Goal: Transaction & Acquisition: Subscribe to service/newsletter

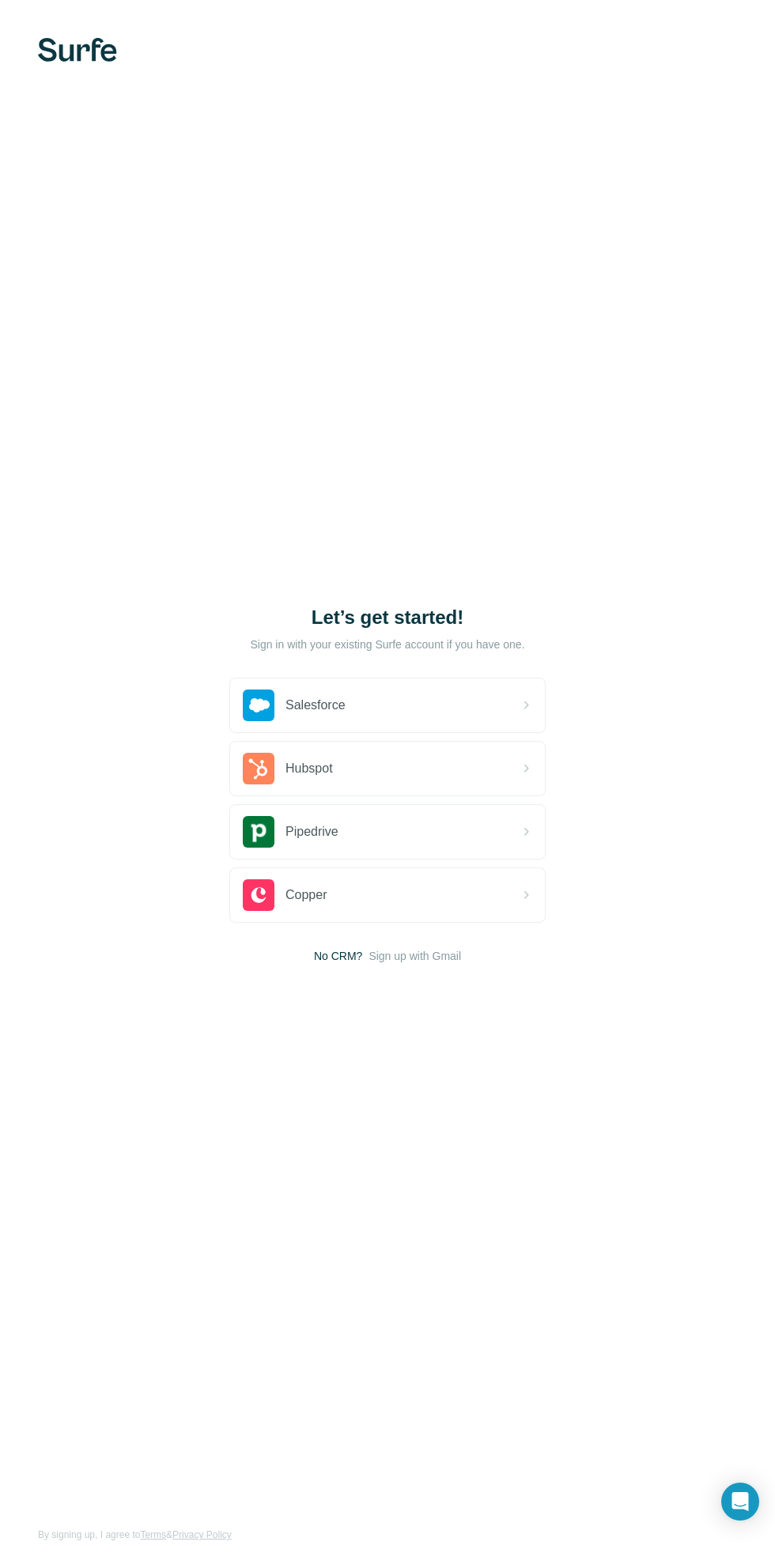
click at [419, 964] on span "Sign up with Gmail" at bounding box center [414, 956] width 93 height 15
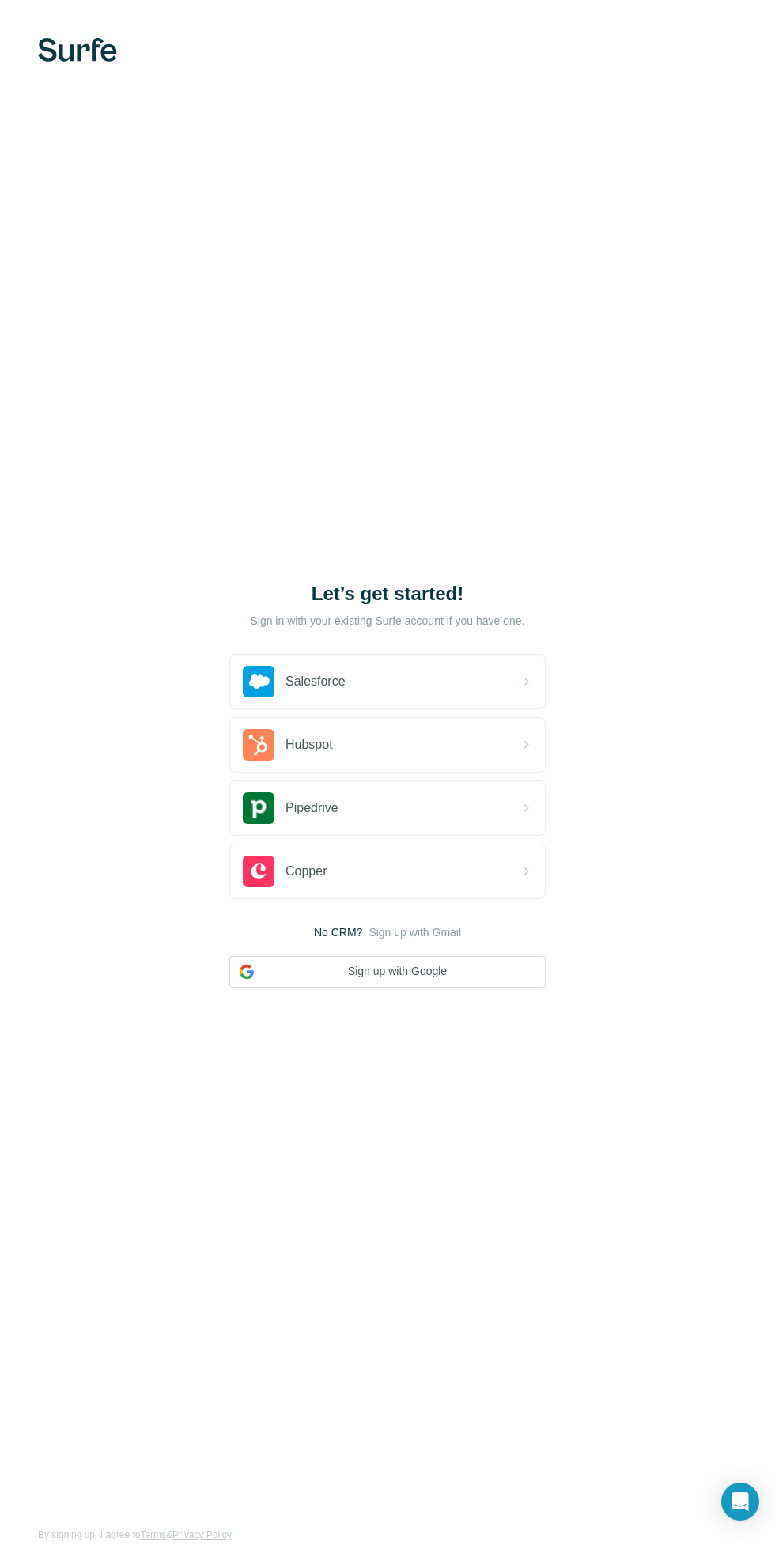
click at [367, 987] on button "Sign up with Google" at bounding box center [388, 972] width 316 height 32
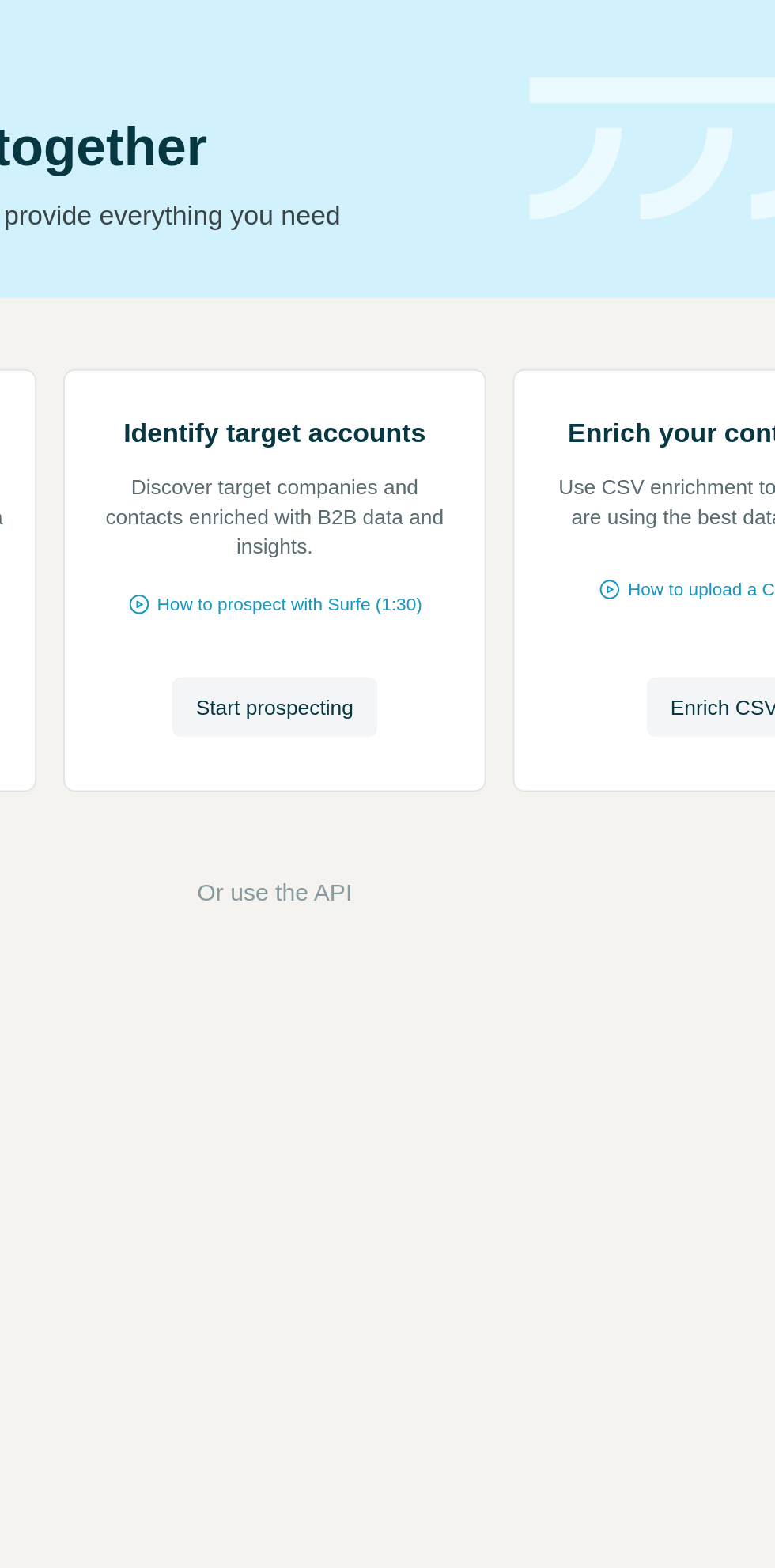
click at [463, 384] on span "Start prospecting" at bounding box center [431, 375] width 84 height 15
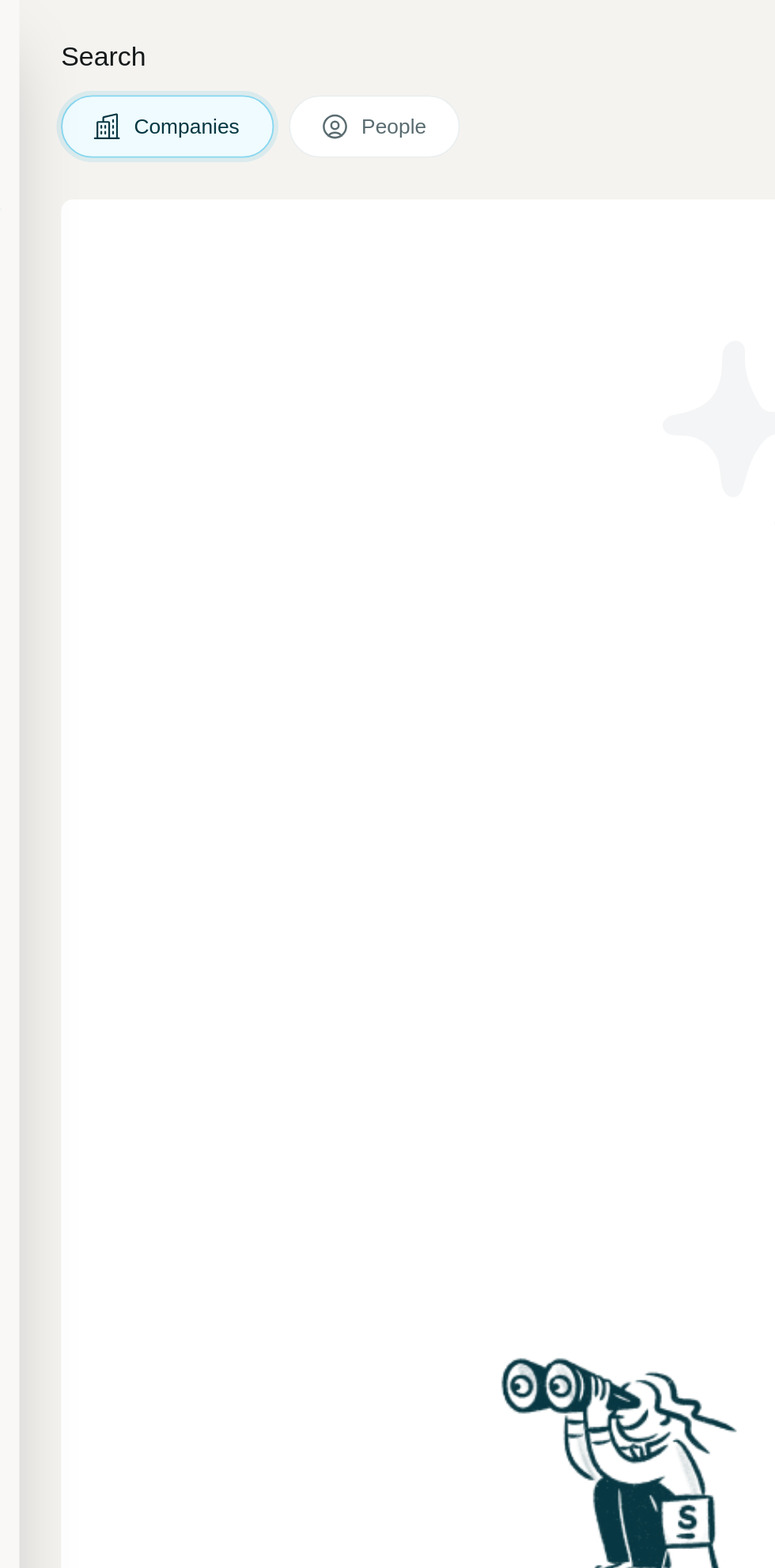
click at [337, 55] on button "People" at bounding box center [304, 67] width 92 height 33
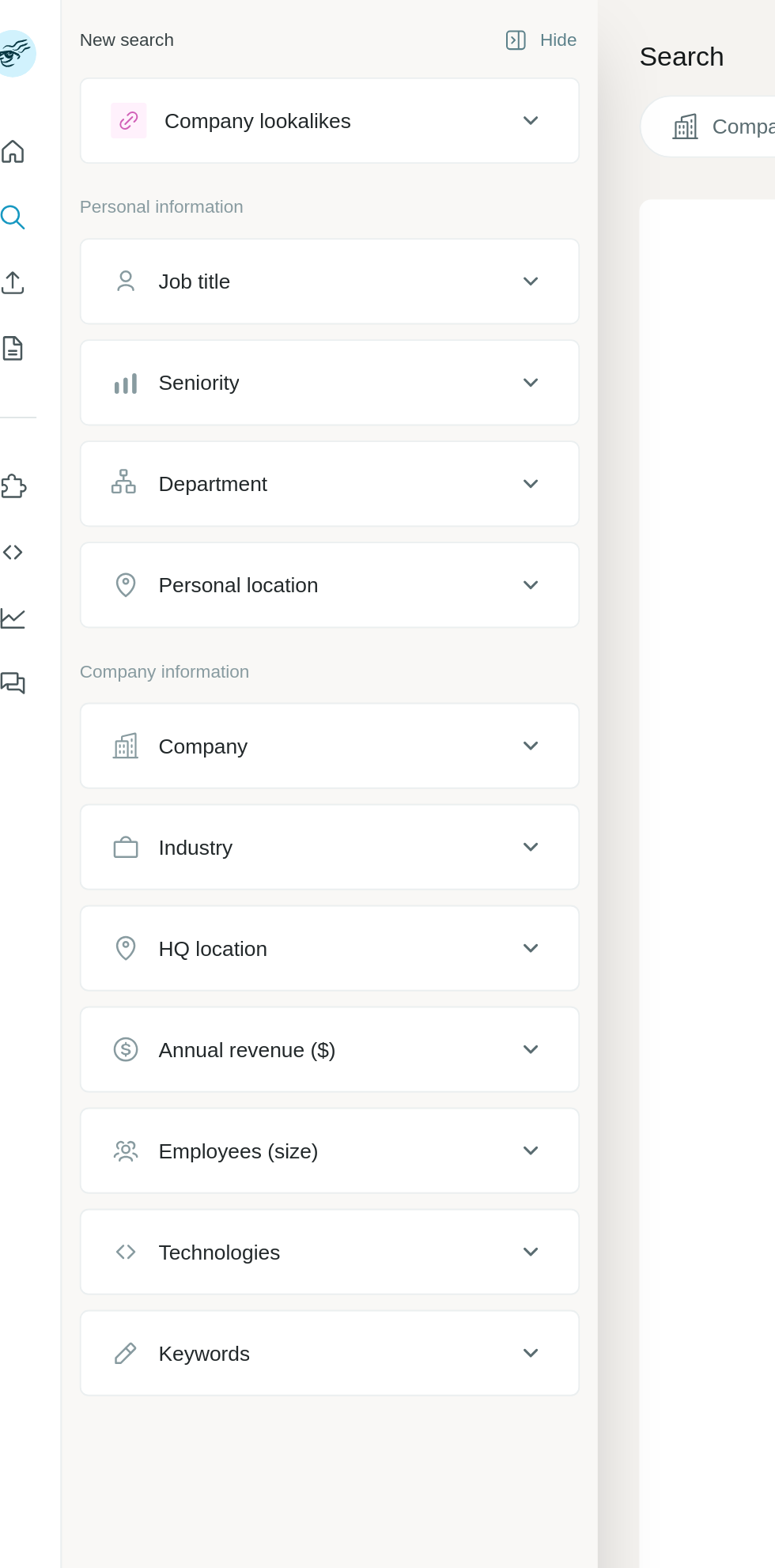
click at [81, 15] on div "New search" at bounding box center [86, 21] width 50 height 14
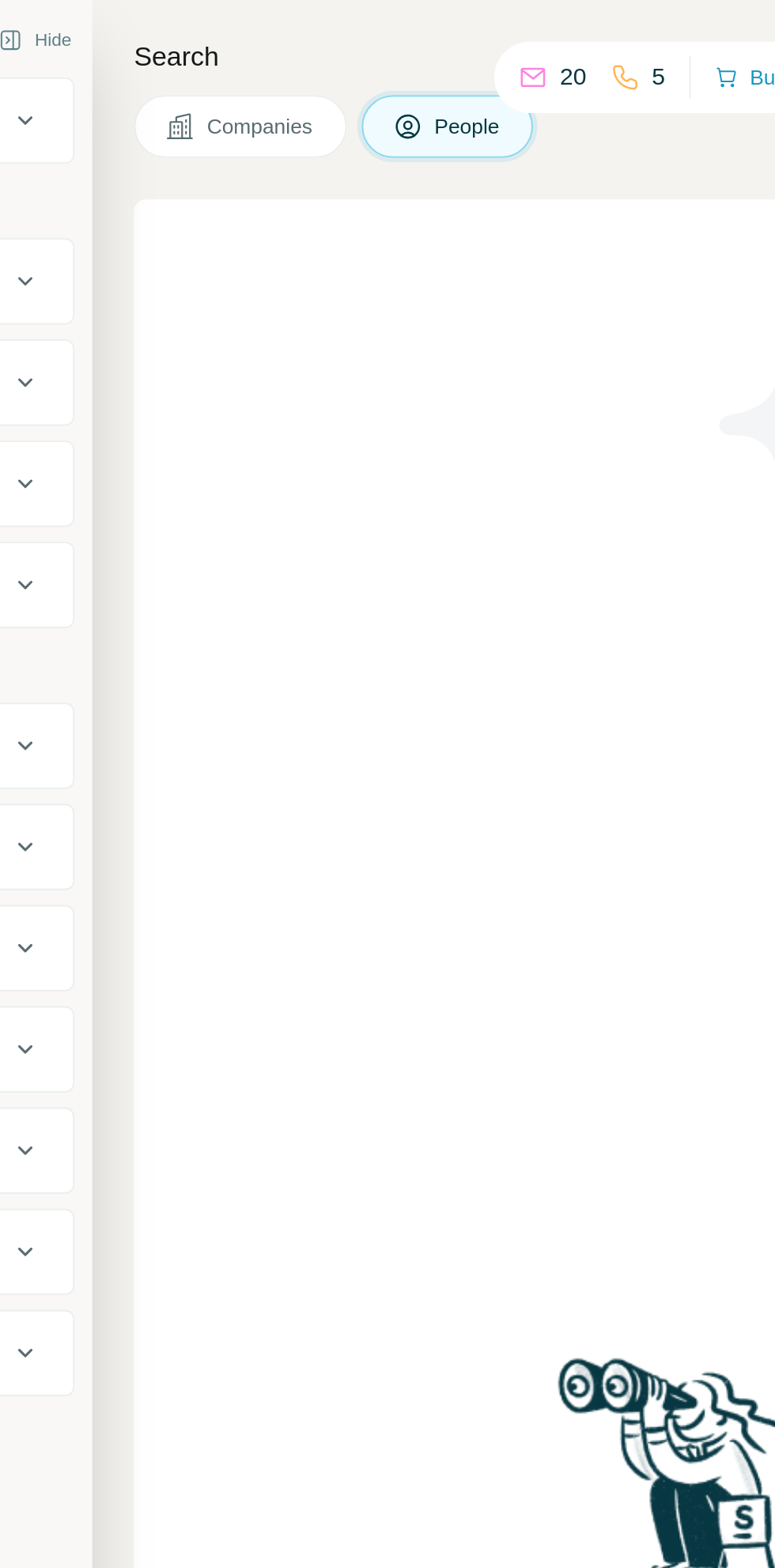
click at [516, 71] on button "People" at bounding box center [524, 67] width 92 height 33
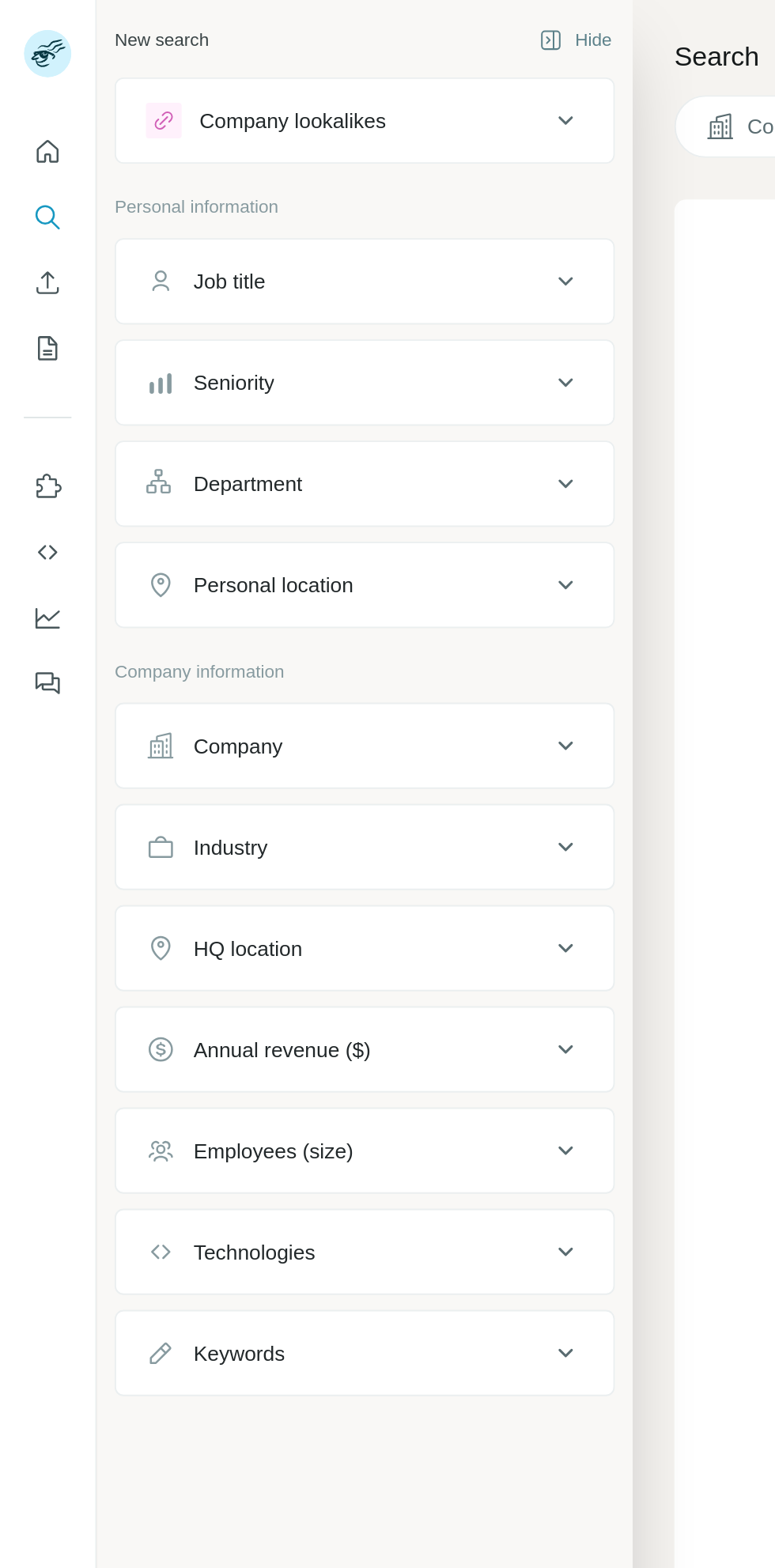
click at [135, 73] on button "Company lookalikes" at bounding box center [194, 64] width 264 height 38
